Goal: Task Accomplishment & Management: Complete application form

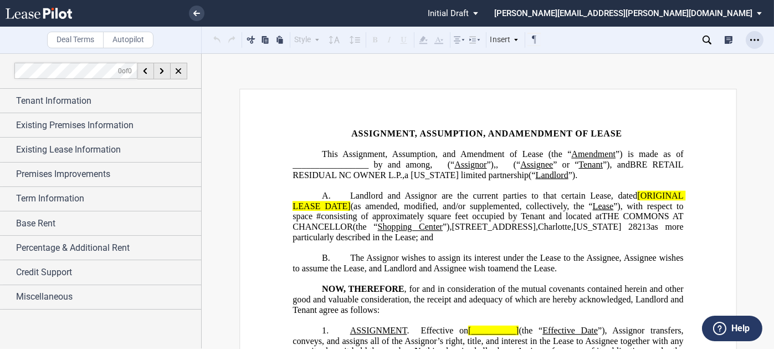
click at [754, 39] on use "Open Lease options menu" at bounding box center [754, 40] width 9 height 2
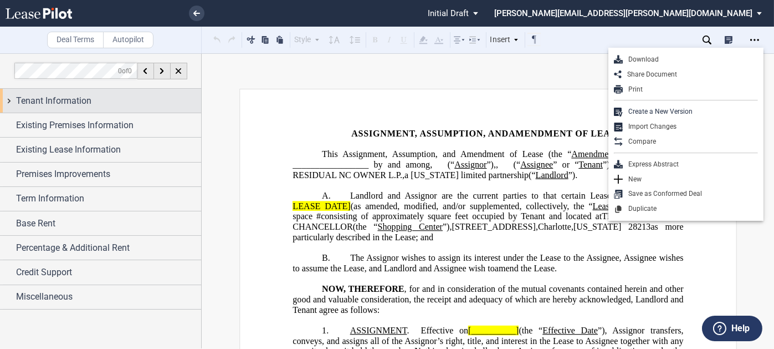
click at [57, 98] on span "Tenant Information" at bounding box center [53, 100] width 75 height 13
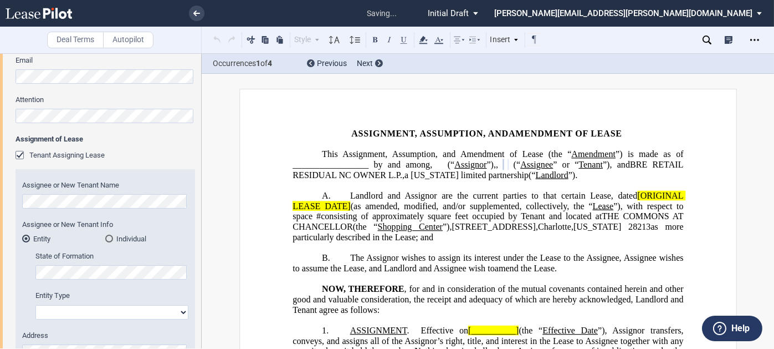
click at [95, 310] on select "Corporation Limited Liability Company General Partnership Limited Partnership O…" at bounding box center [111, 312] width 153 height 14
select select "limited liability company"
click at [35, 305] on select "Corporation Limited Liability Company General Partnership Limited Partnership O…" at bounding box center [111, 312] width 153 height 14
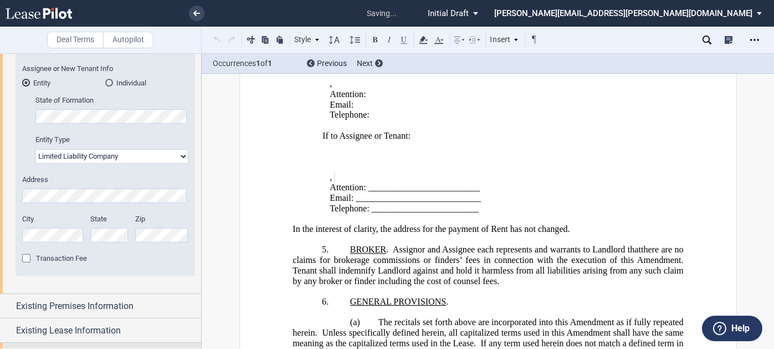
scroll to position [610, 0]
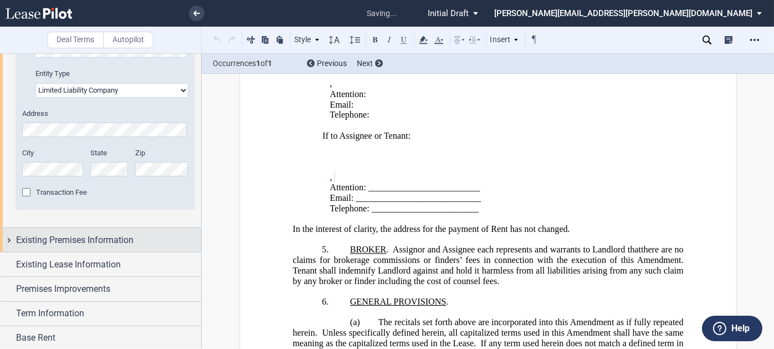
click at [86, 239] on span "Existing Premises Information" at bounding box center [74, 239] width 117 height 13
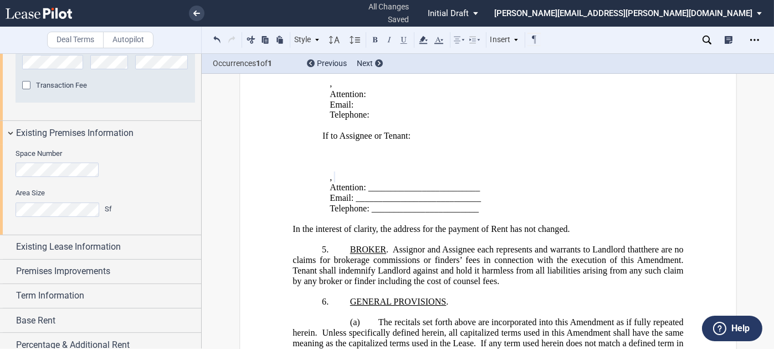
scroll to position [772, 0]
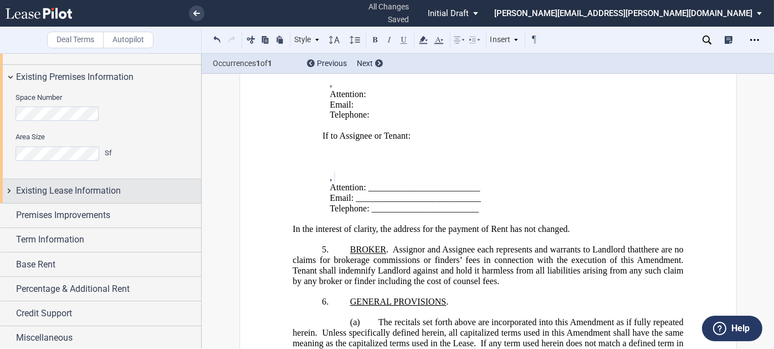
click at [87, 186] on span "Existing Lease Information" at bounding box center [68, 190] width 105 height 13
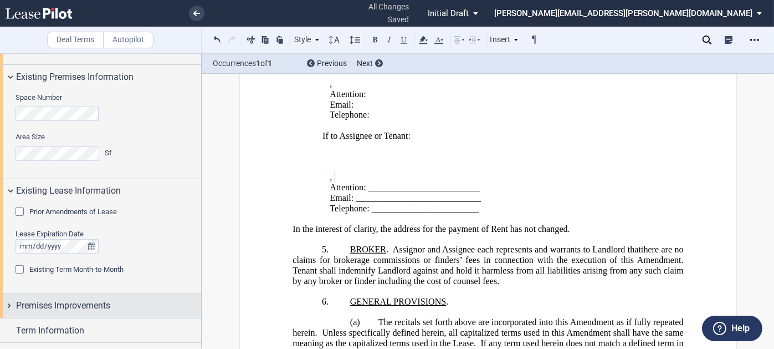
click at [95, 295] on div "Premises Improvements" at bounding box center [100, 306] width 201 height 24
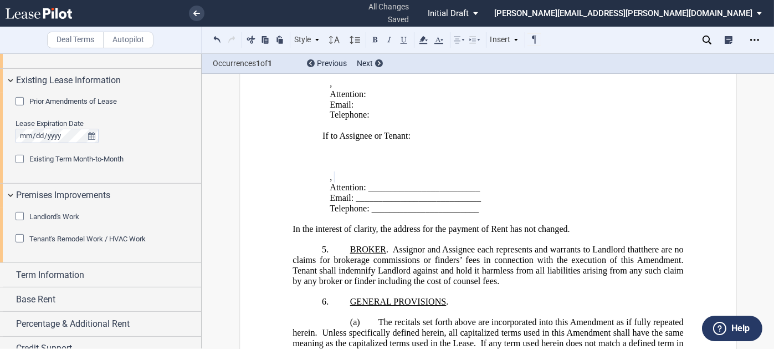
scroll to position [918, 0]
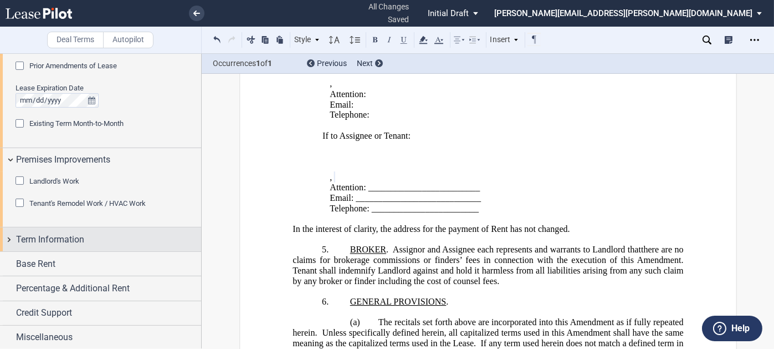
click at [91, 242] on div "Term Information" at bounding box center [108, 239] width 185 height 13
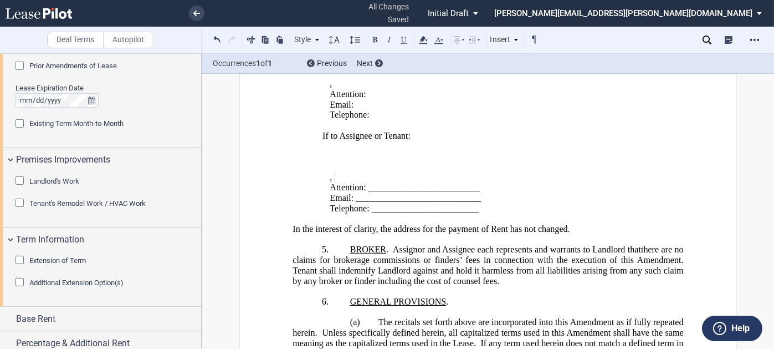
scroll to position [973, 0]
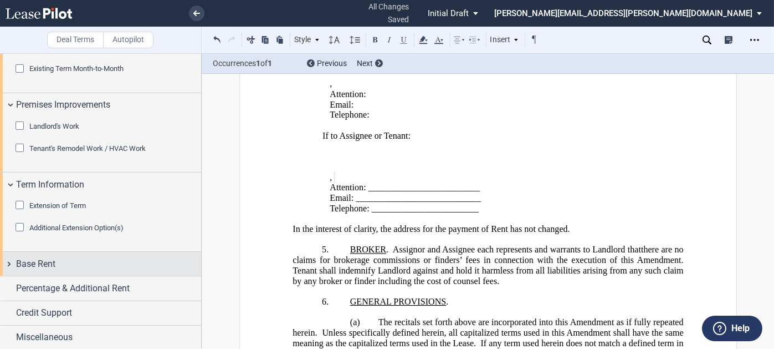
click at [85, 260] on div "Base Rent" at bounding box center [108, 263] width 185 height 13
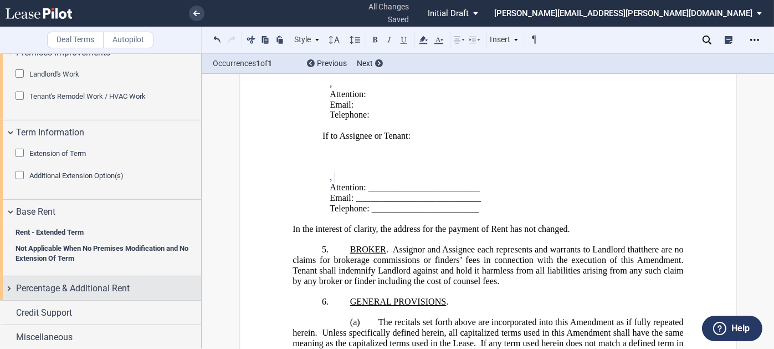
click at [85, 281] on span "Percentage & Additional Rent" at bounding box center [73, 287] width 114 height 13
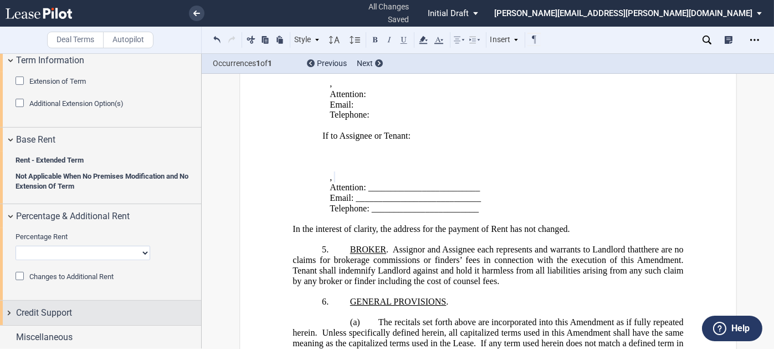
click at [86, 313] on div "Credit Support" at bounding box center [108, 312] width 185 height 13
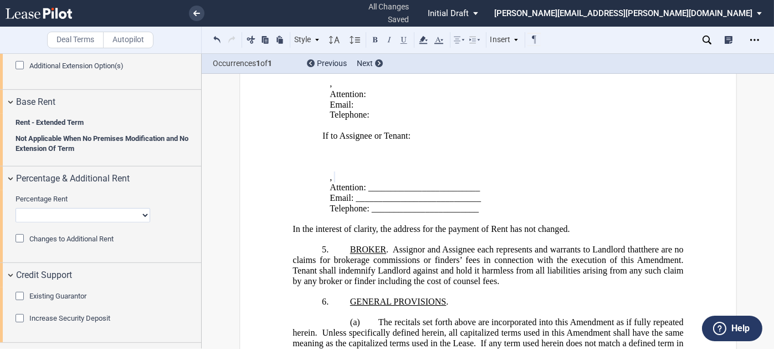
scroll to position [1152, 0]
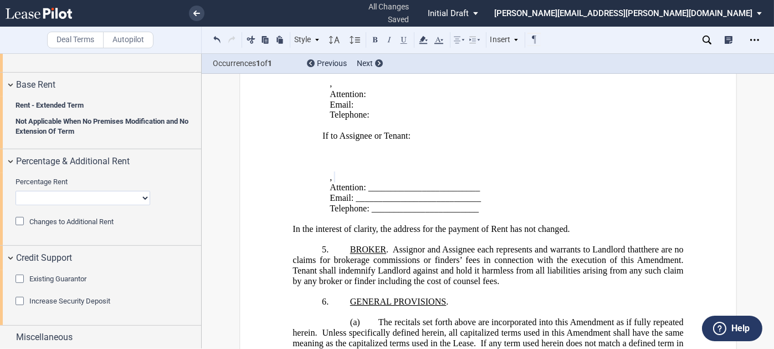
click at [80, 280] on span "Existing Guarantor" at bounding box center [57, 278] width 57 height 8
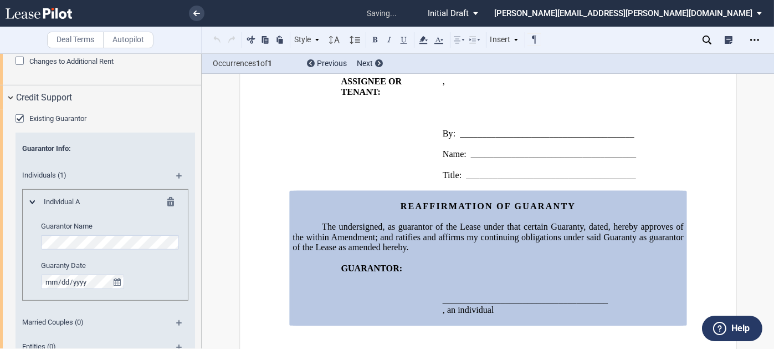
scroll to position [1318, 0]
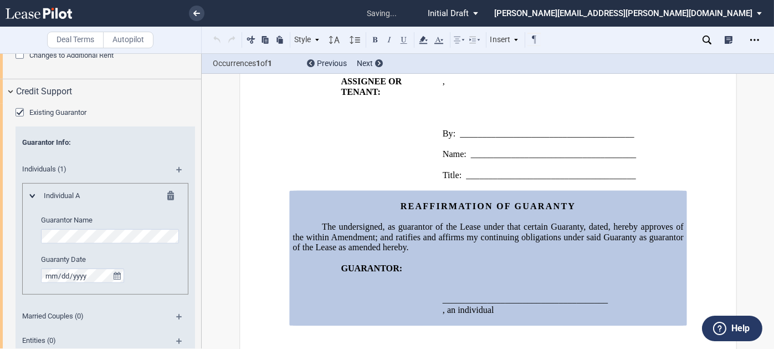
click at [34, 111] on span "Existing Guarantor" at bounding box center [57, 112] width 57 height 8
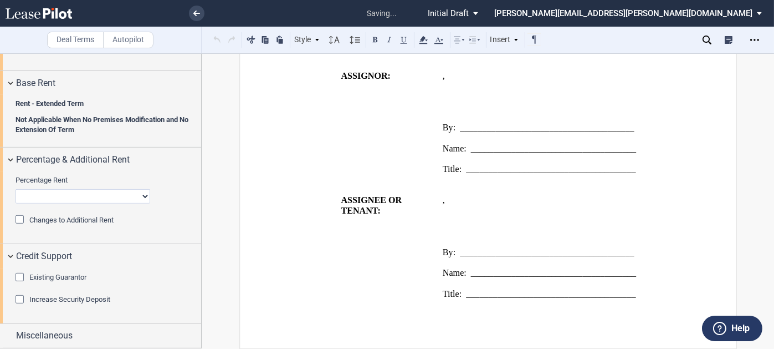
scroll to position [1152, 0]
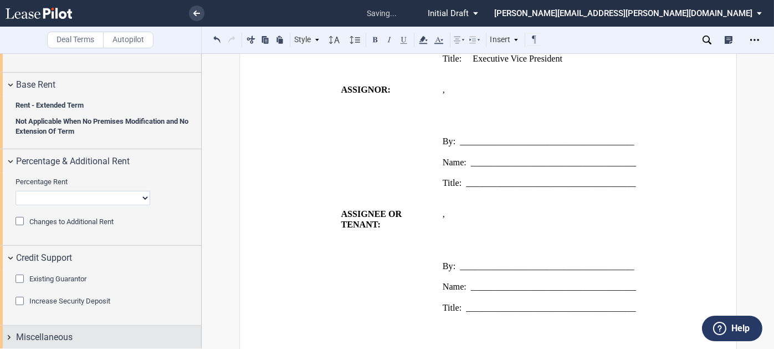
click at [69, 330] on span "Miscellaneous" at bounding box center [44, 336] width 57 height 13
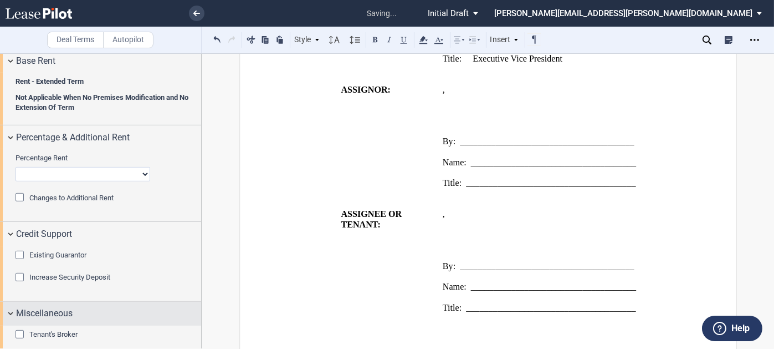
scroll to position [1185, 0]
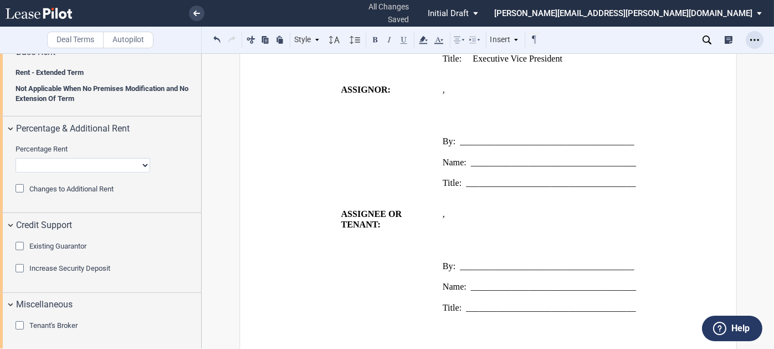
click at [752, 39] on icon "Open Lease options menu" at bounding box center [754, 39] width 9 height 9
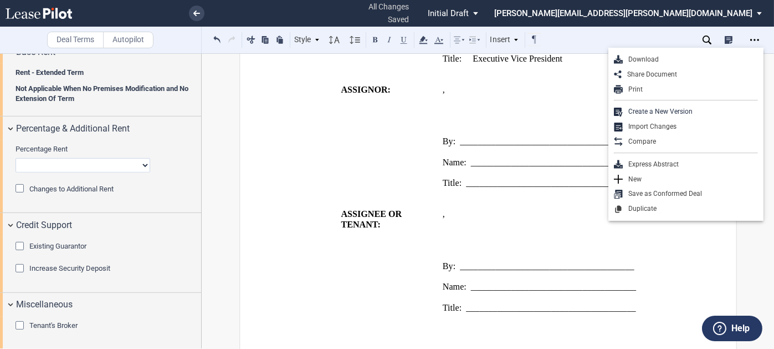
click at [641, 59] on div "Download" at bounding box center [690, 59] width 135 height 9
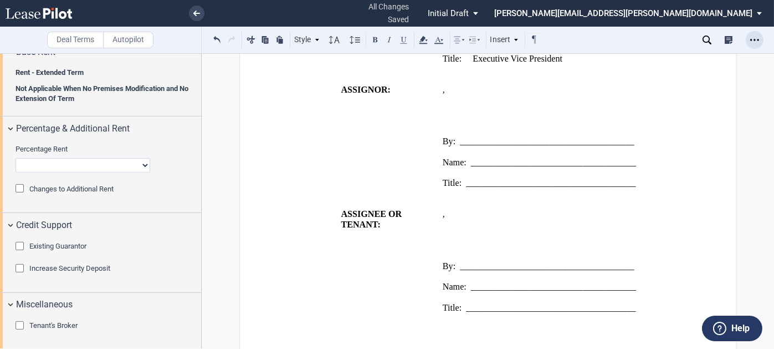
click at [756, 40] on icon "Open Lease options menu" at bounding box center [754, 39] width 9 height 9
